Goal: Information Seeking & Learning: Check status

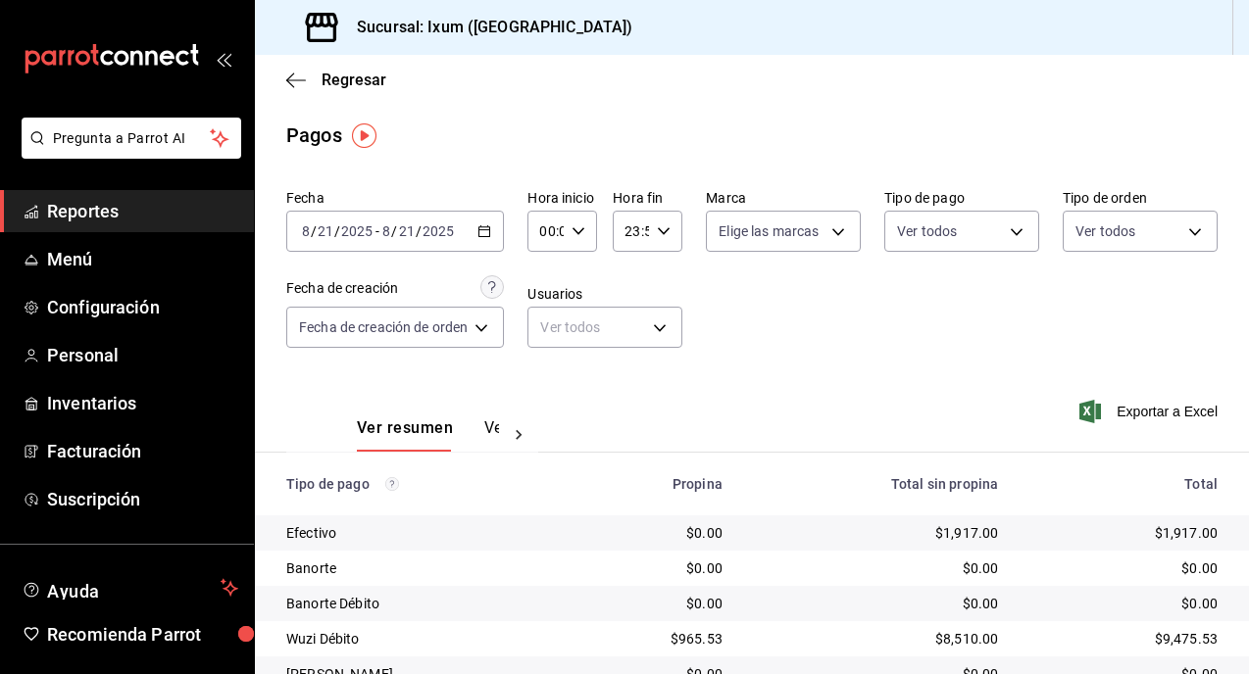
click at [96, 207] on span "Reportes" at bounding box center [142, 211] width 191 height 26
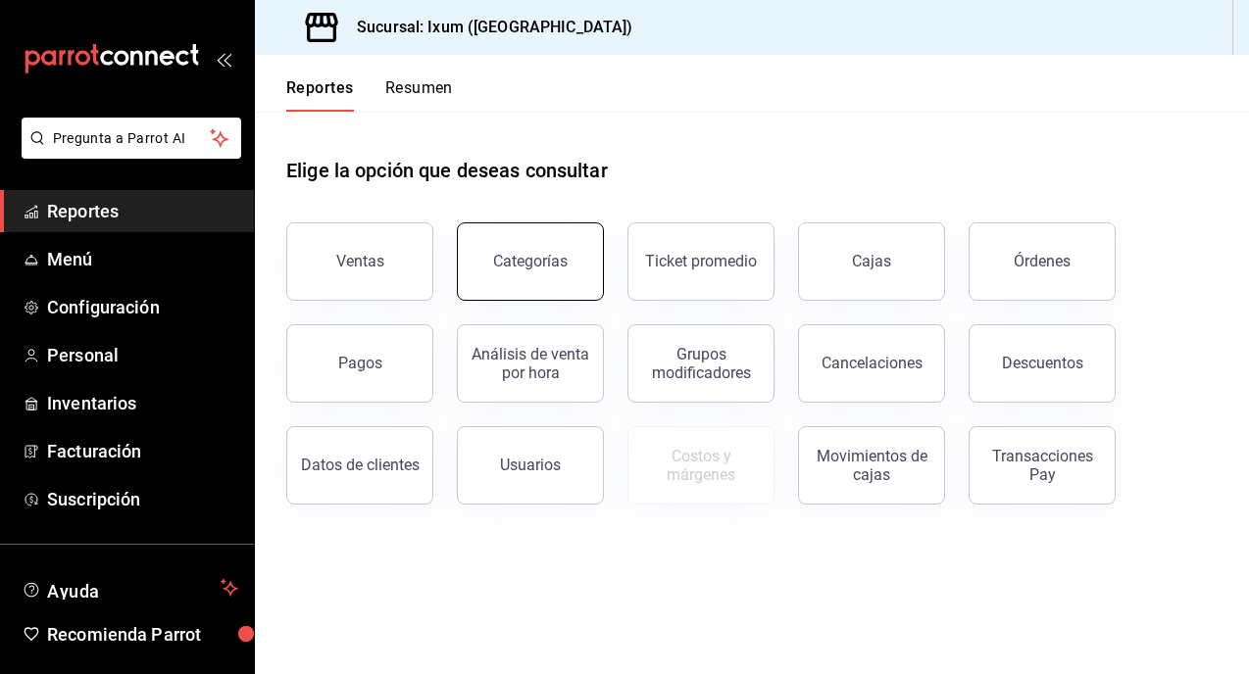
click at [564, 252] on button "Categorías" at bounding box center [530, 261] width 147 height 78
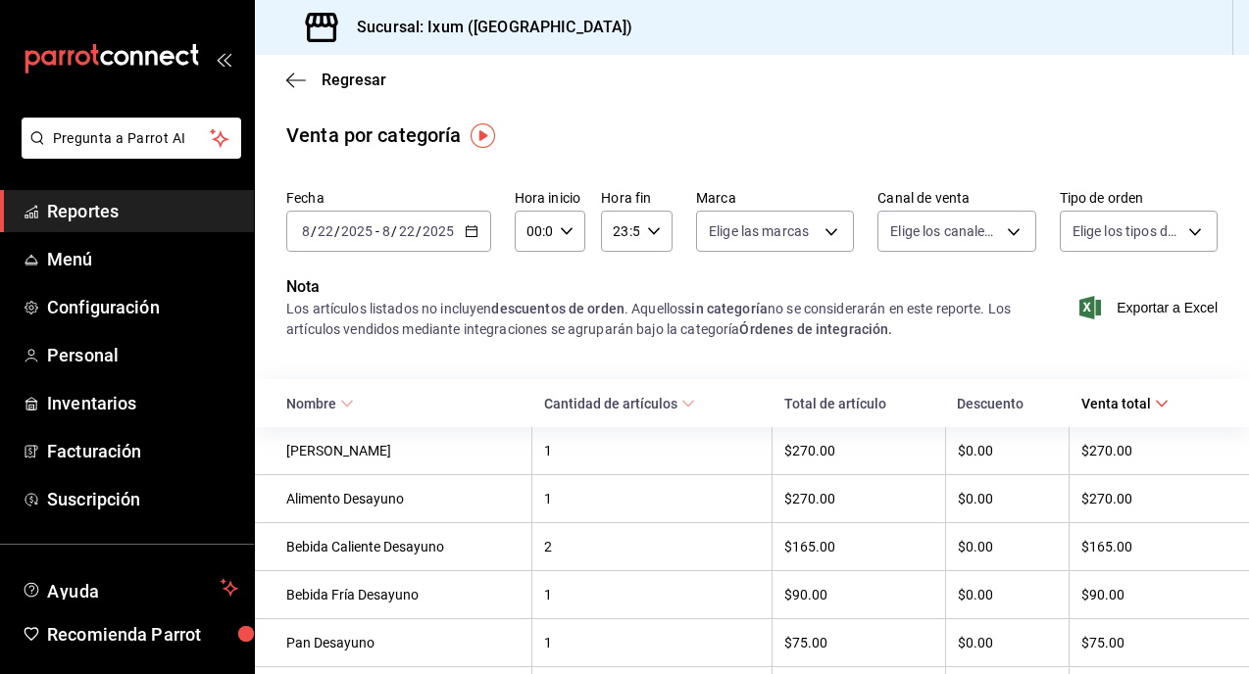
click at [208, 205] on span "Reportes" at bounding box center [142, 211] width 191 height 26
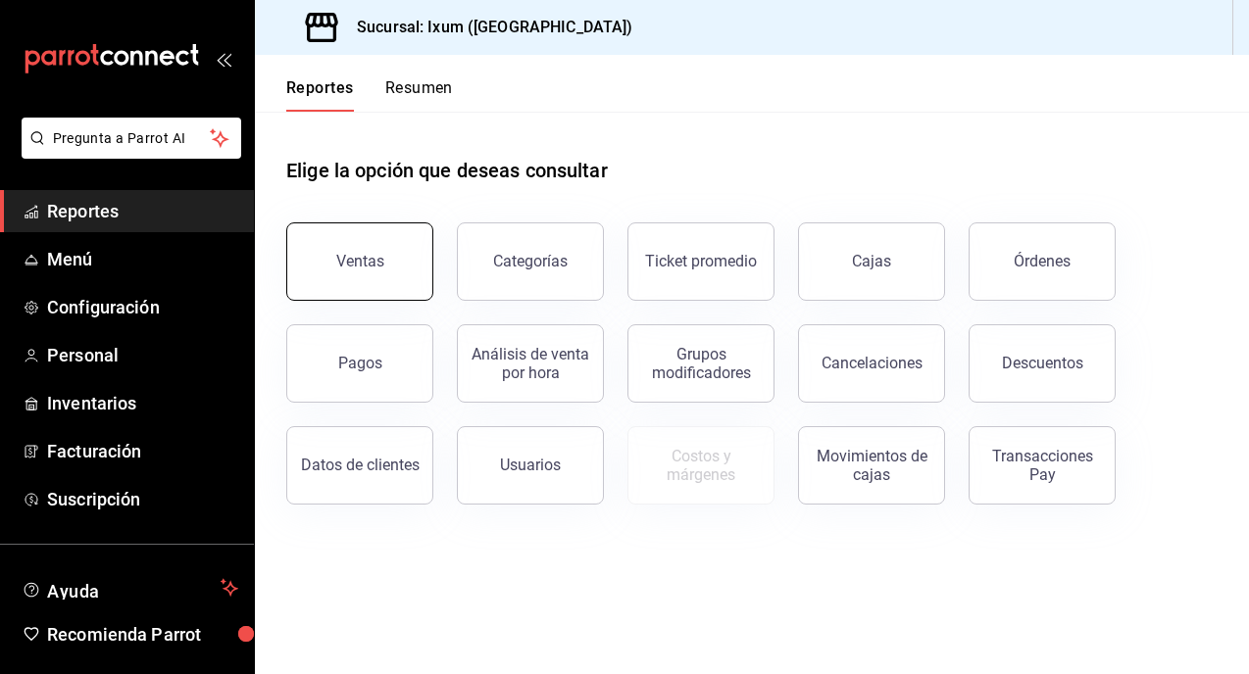
click at [347, 268] on div "Ventas" at bounding box center [360, 261] width 48 height 19
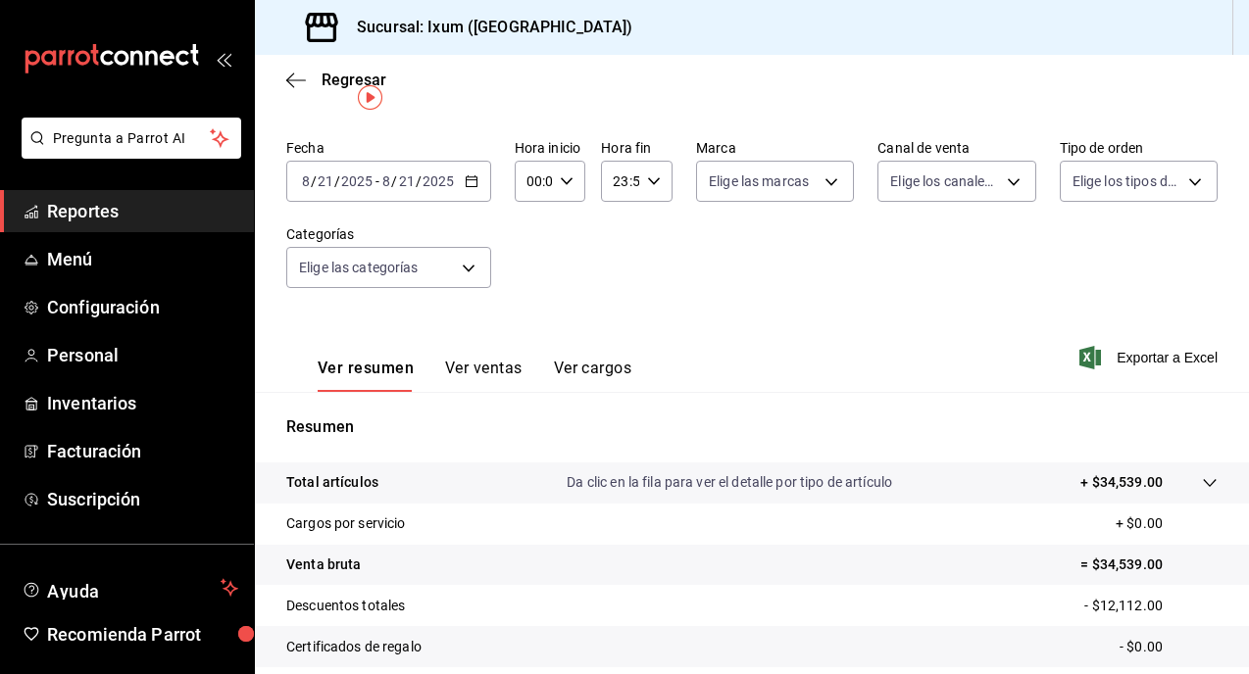
scroll to position [38, 0]
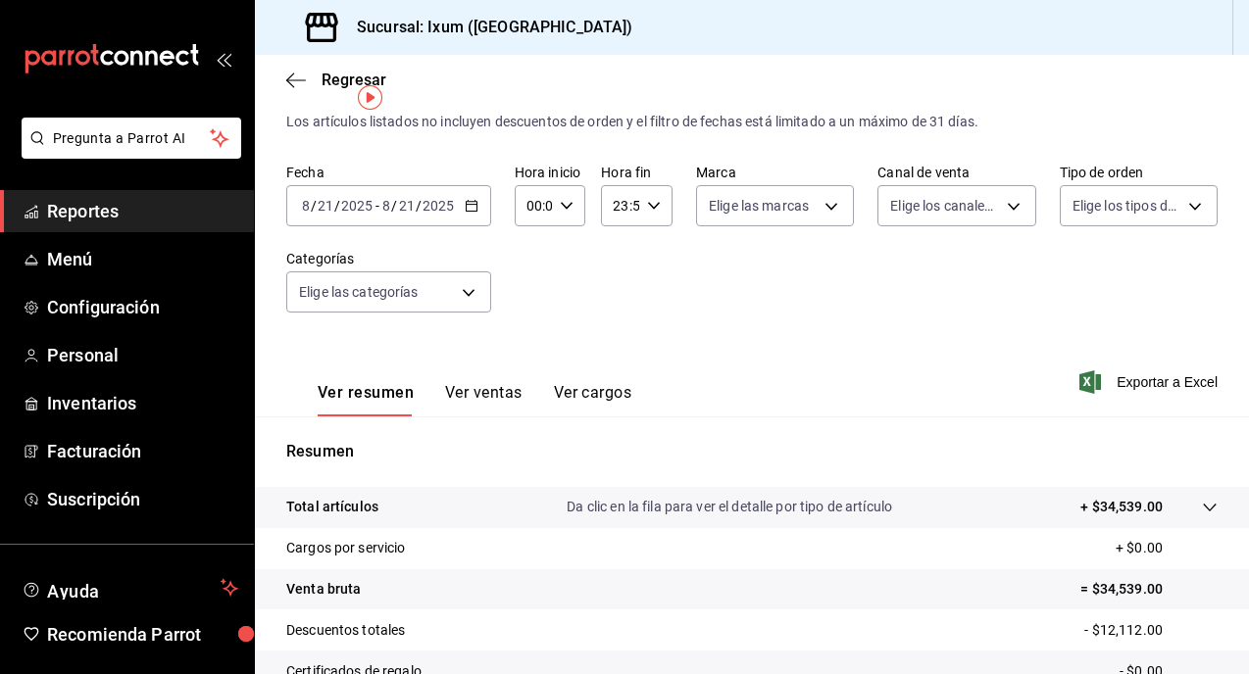
click at [487, 391] on button "Ver ventas" at bounding box center [483, 399] width 77 height 33
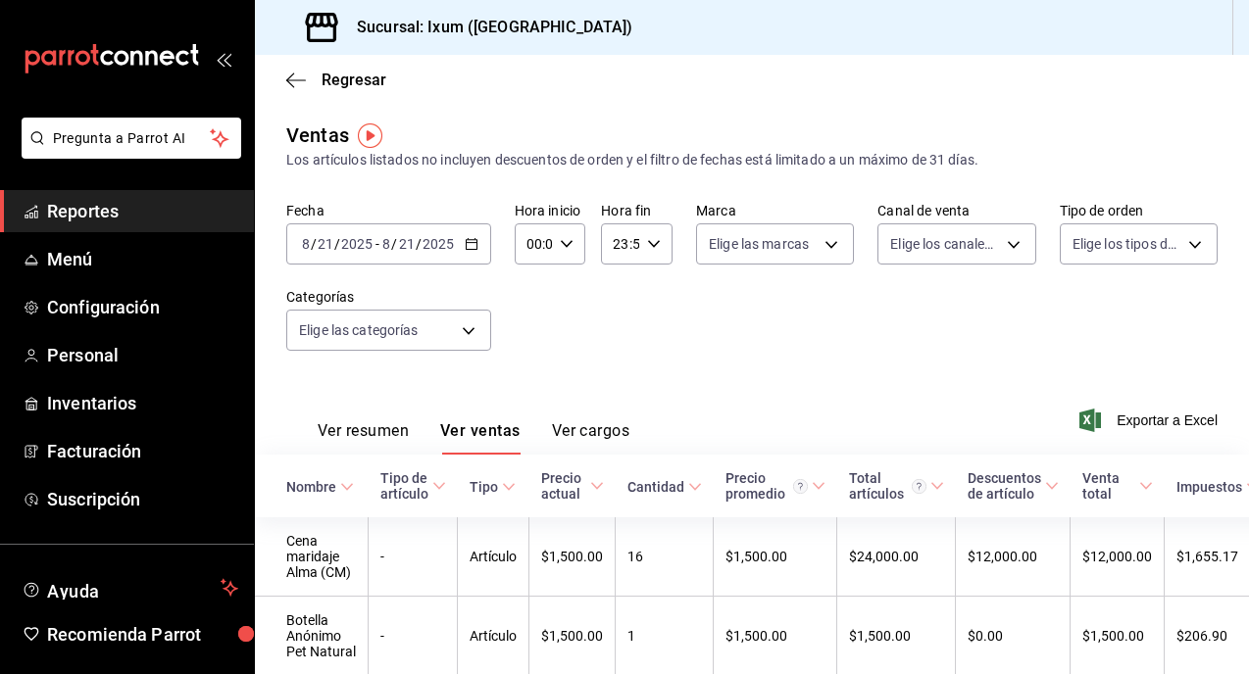
click at [475, 242] on \(Stroke\) "button" at bounding box center [470, 242] width 11 height 1
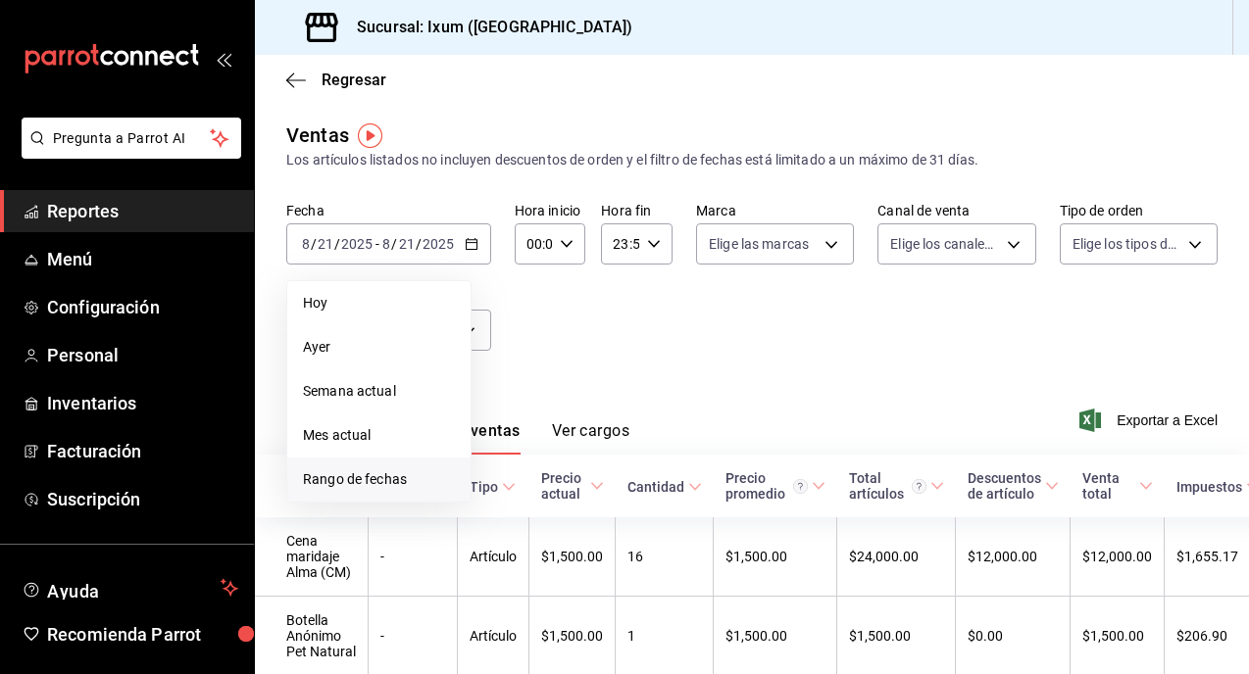
click at [380, 482] on span "Rango de fechas" at bounding box center [379, 479] width 152 height 21
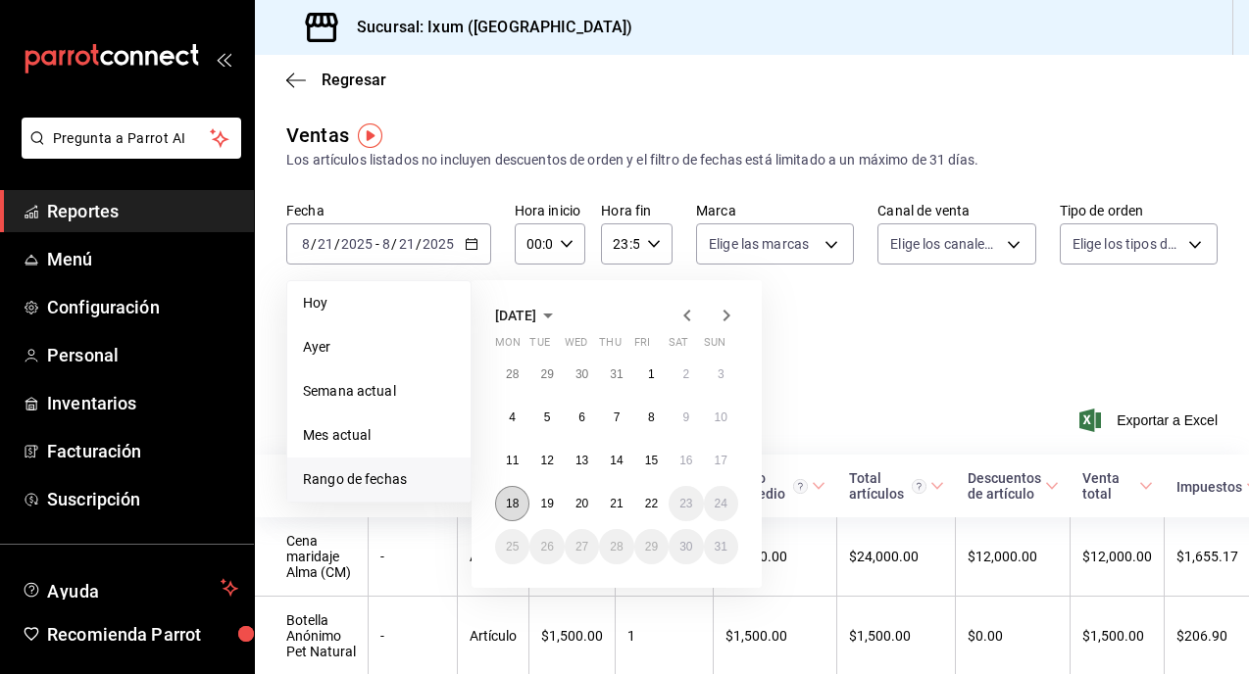
click at [514, 505] on abbr "18" at bounding box center [512, 504] width 13 height 14
click at [651, 498] on abbr "22" at bounding box center [651, 504] width 13 height 14
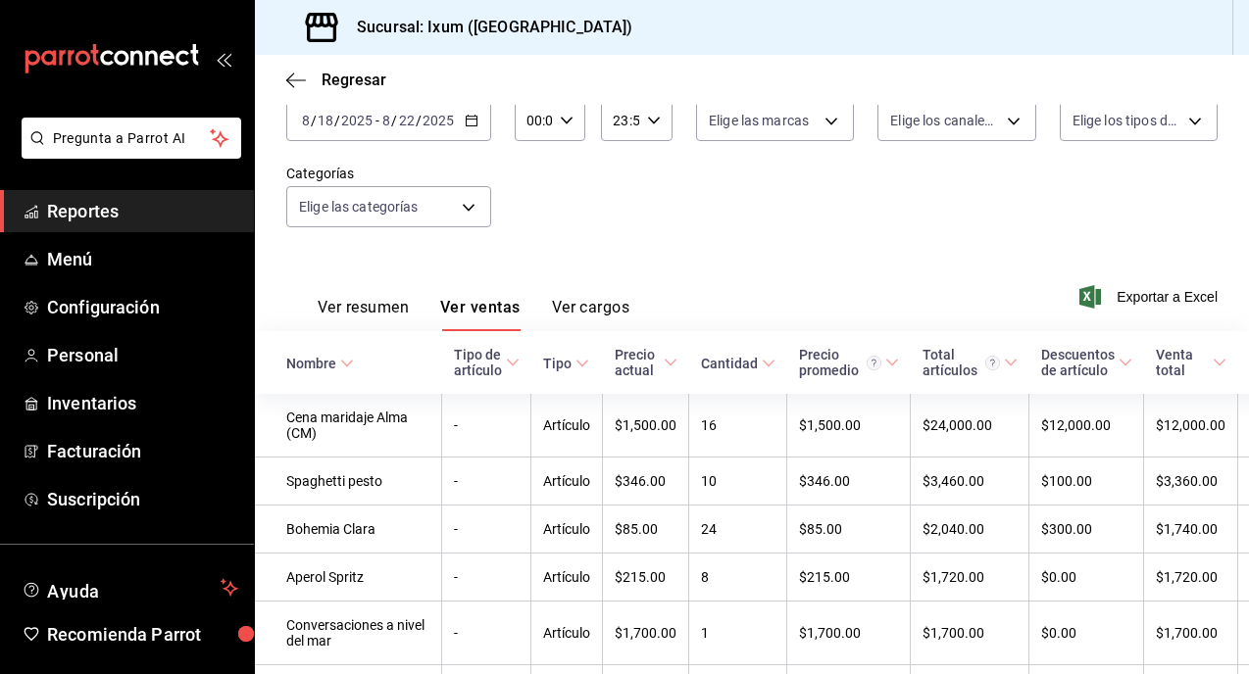
scroll to position [47, 0]
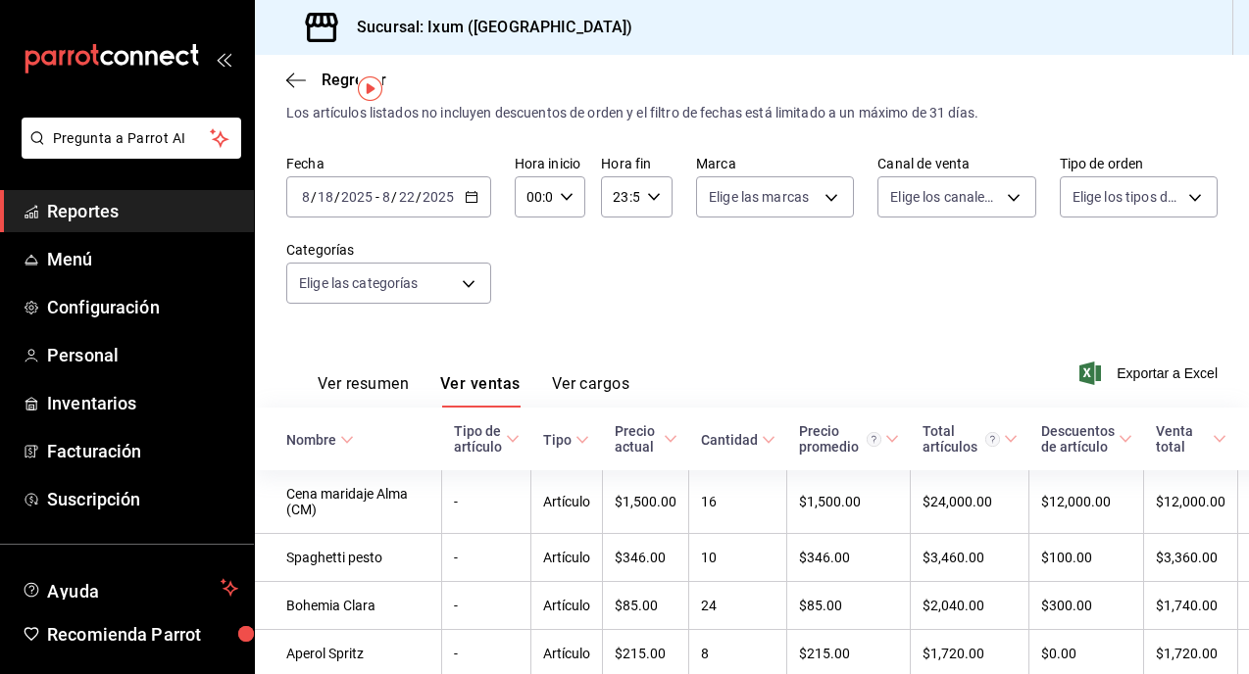
click at [165, 217] on span "Reportes" at bounding box center [142, 211] width 191 height 26
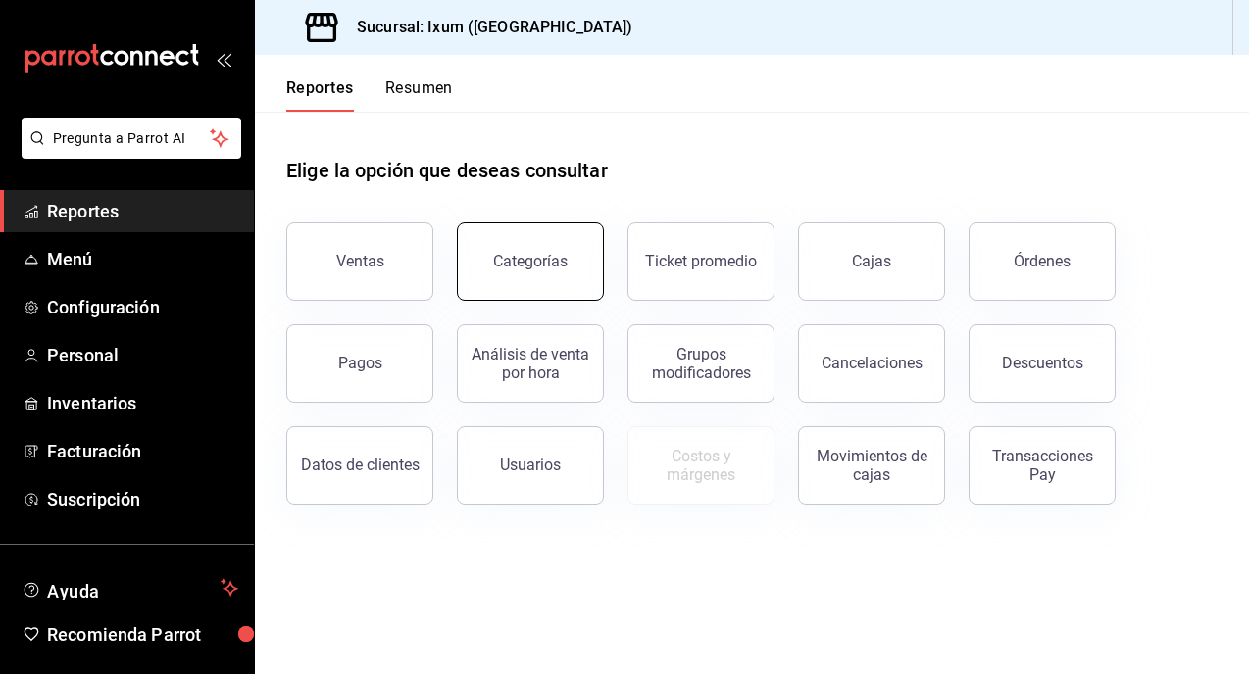
click at [518, 275] on button "Categorías" at bounding box center [530, 261] width 147 height 78
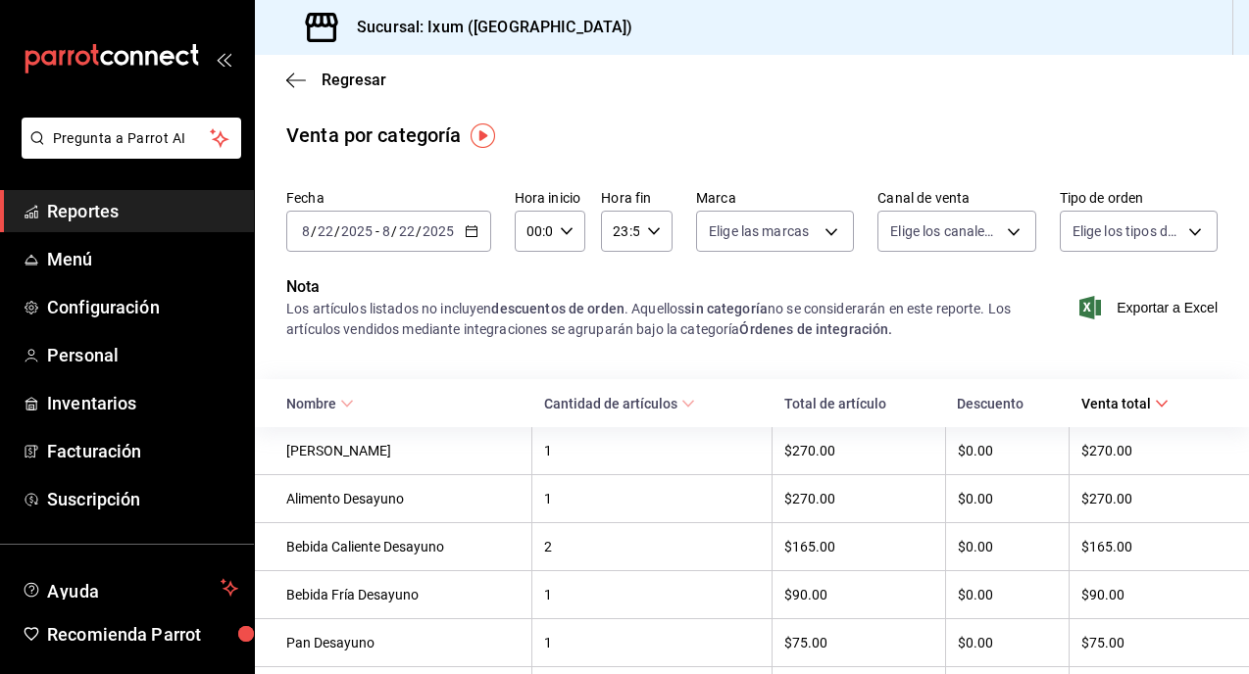
click at [160, 209] on span "Reportes" at bounding box center [142, 211] width 191 height 26
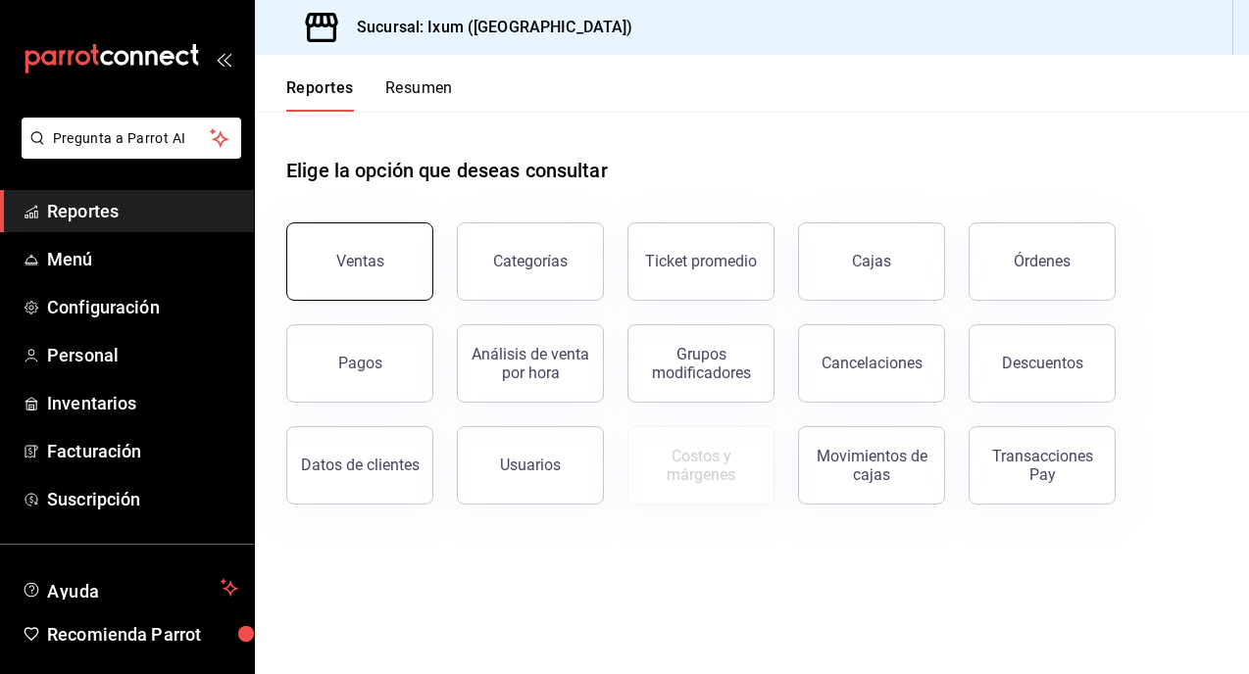
click at [342, 274] on button "Ventas" at bounding box center [359, 261] width 147 height 78
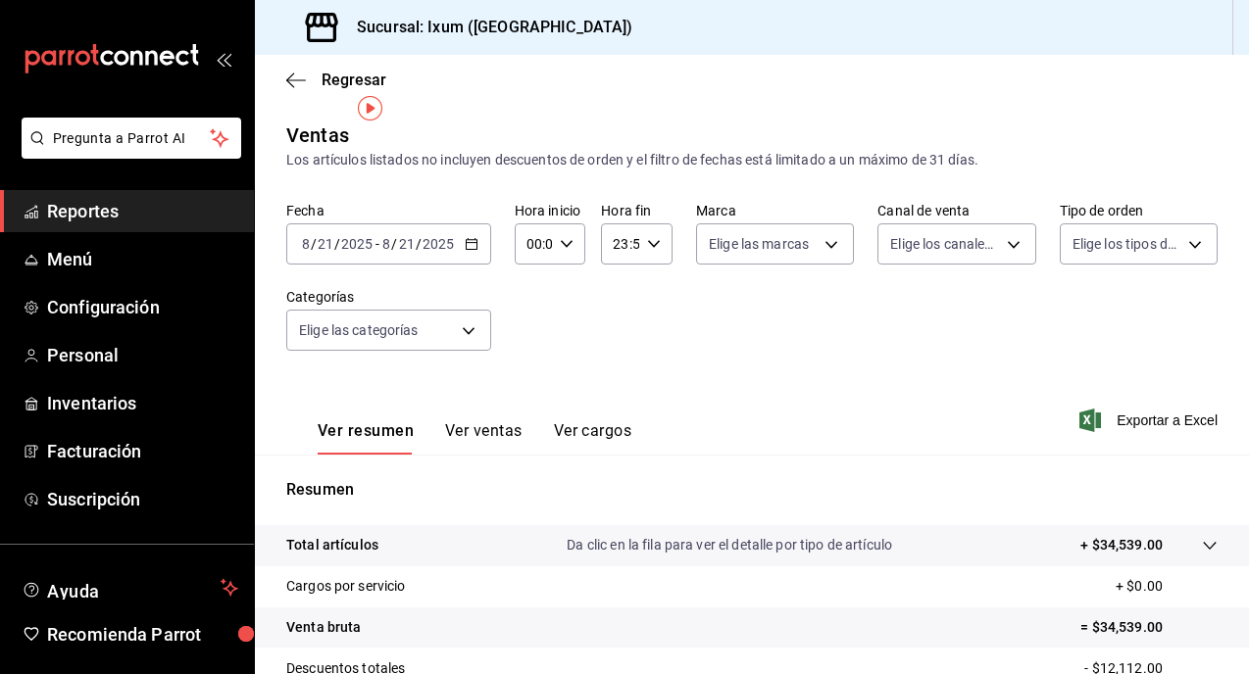
scroll to position [79, 0]
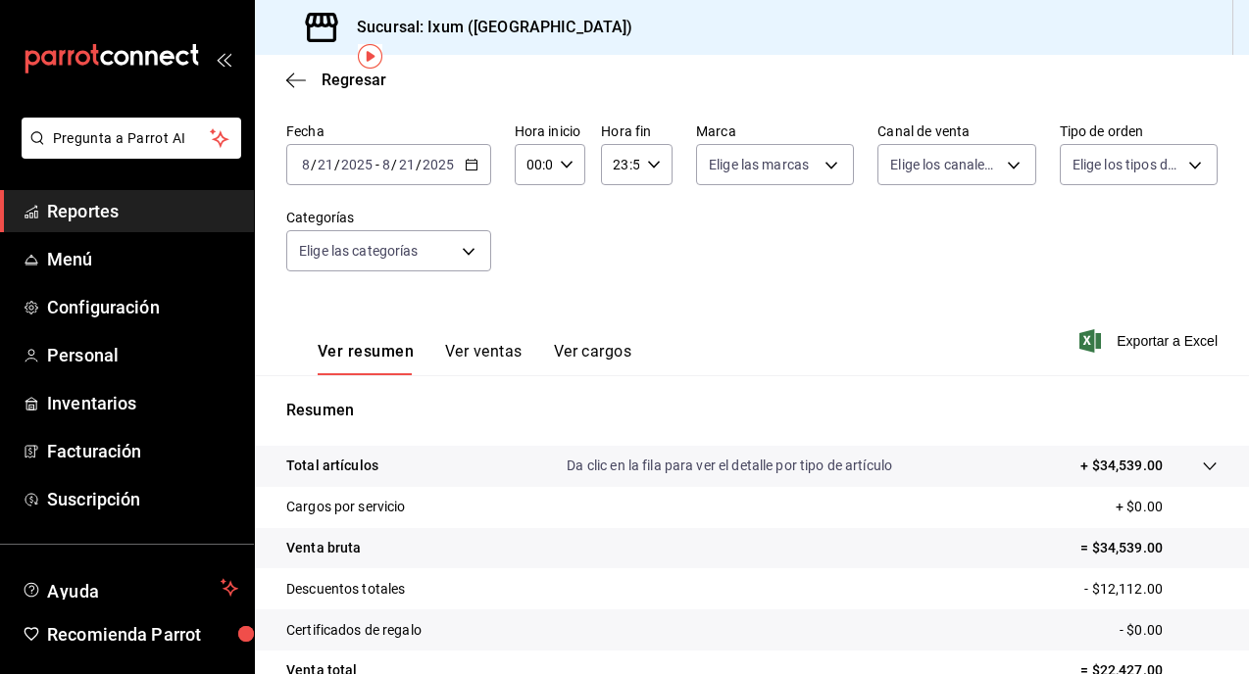
click at [462, 358] on button "Ver ventas" at bounding box center [483, 358] width 77 height 33
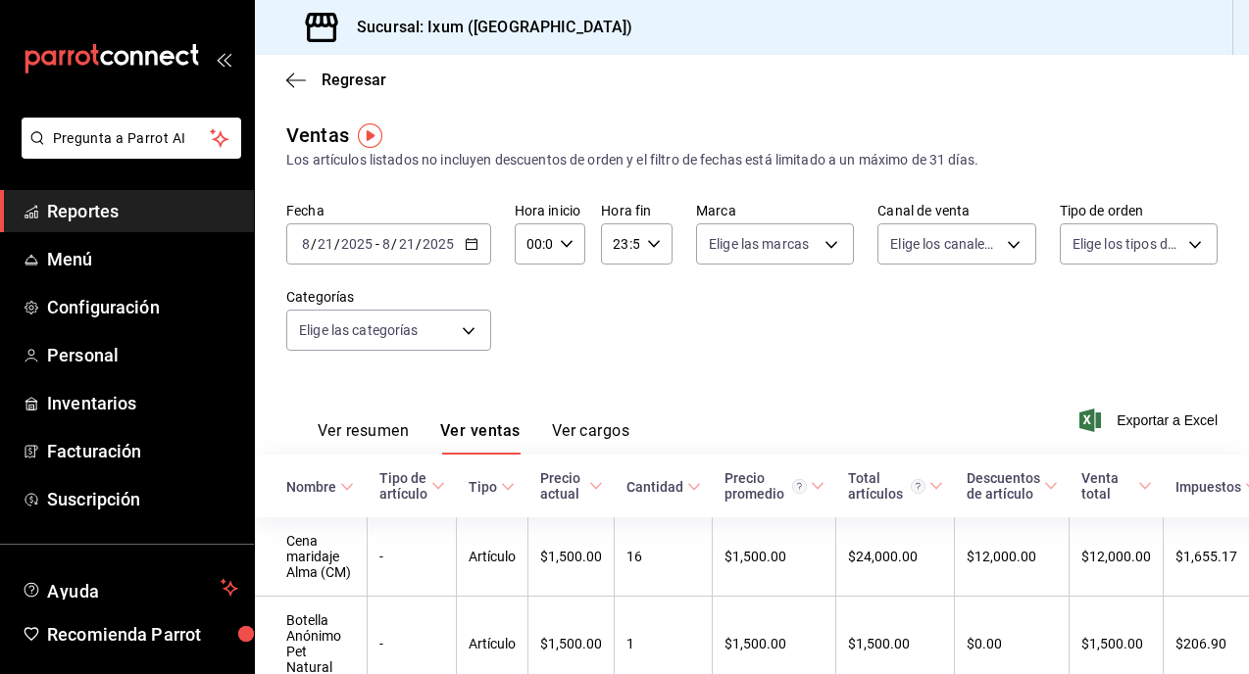
click at [465, 249] on \(Stroke\) "button" at bounding box center [471, 244] width 12 height 11
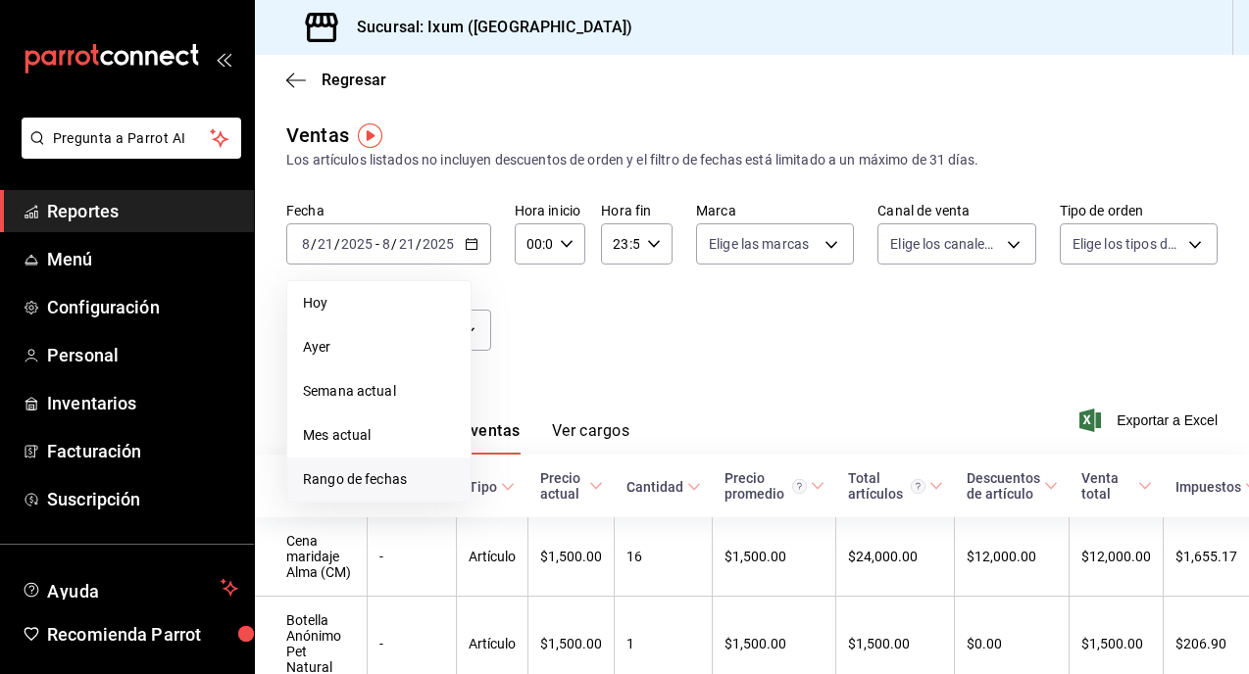
click at [372, 471] on span "Rango de fechas" at bounding box center [379, 479] width 152 height 21
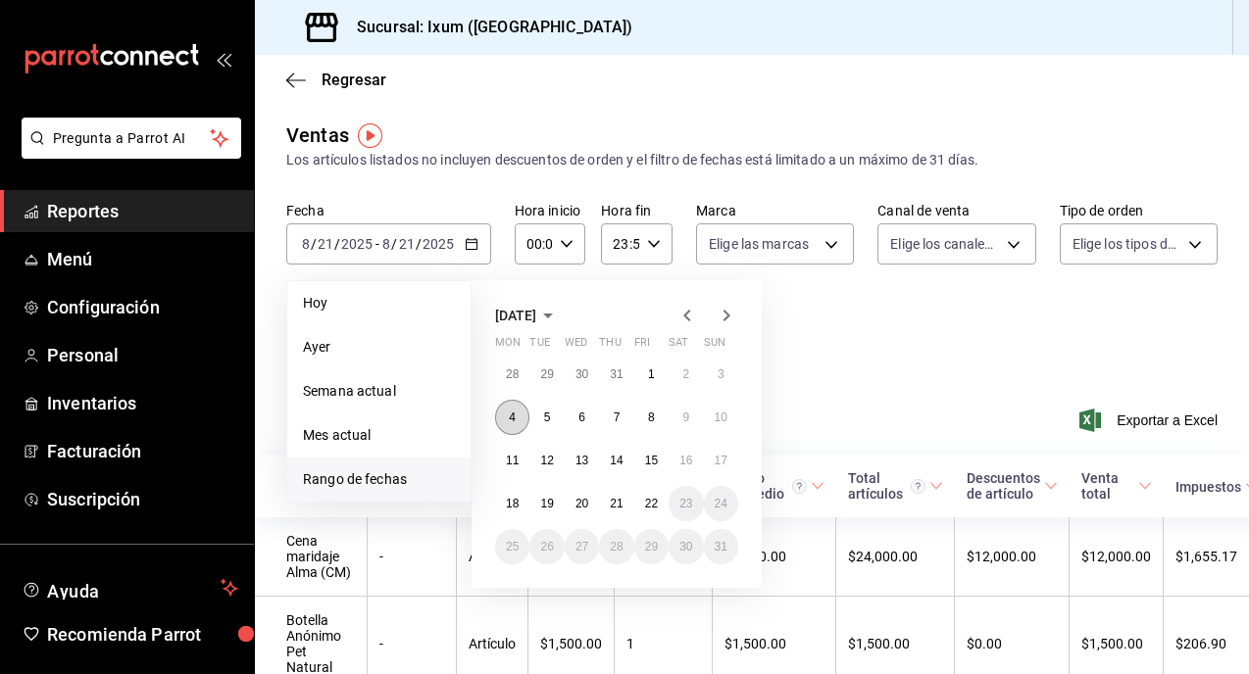
click at [517, 418] on button "4" at bounding box center [512, 417] width 34 height 35
click at [648, 503] on abbr "22" at bounding box center [651, 504] width 13 height 14
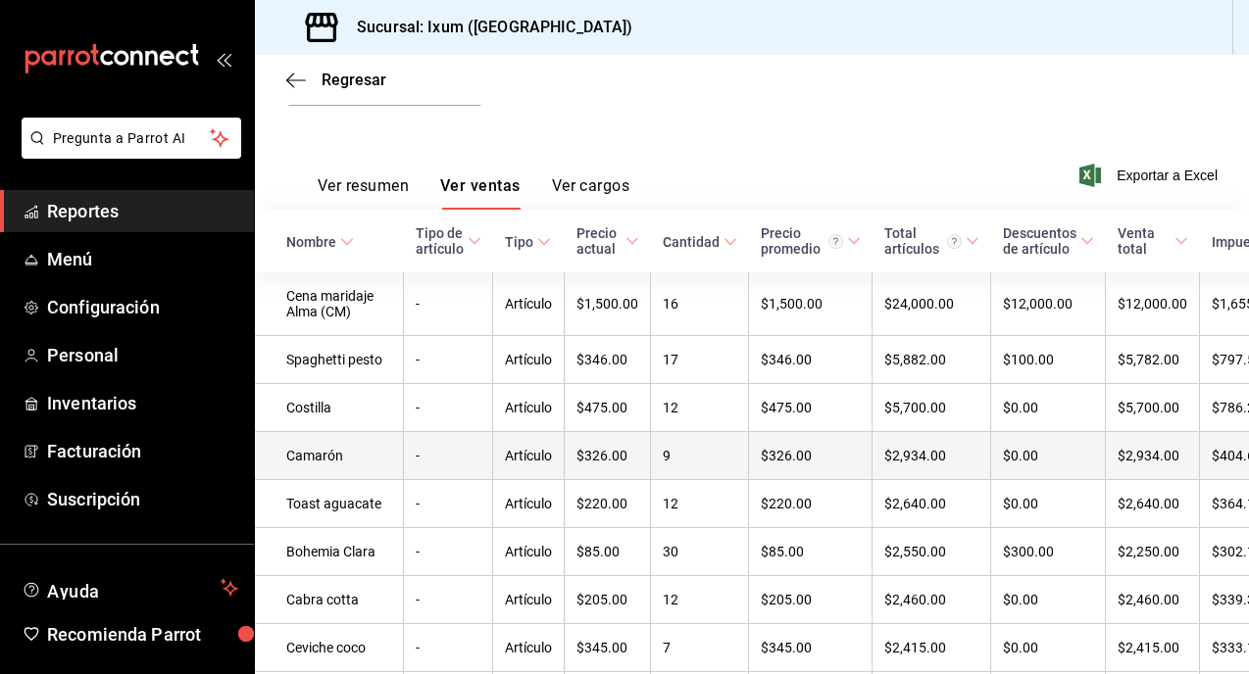
scroll to position [240, 0]
